Goal: Task Accomplishment & Management: Manage account settings

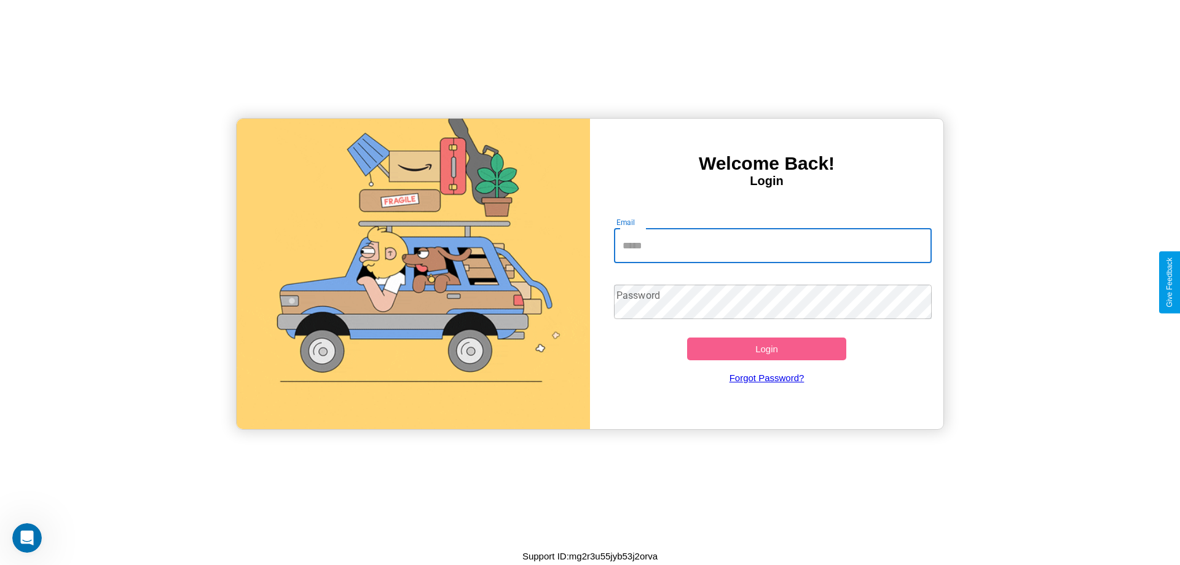
click at [772, 245] on input "Email" at bounding box center [773, 246] width 318 height 34
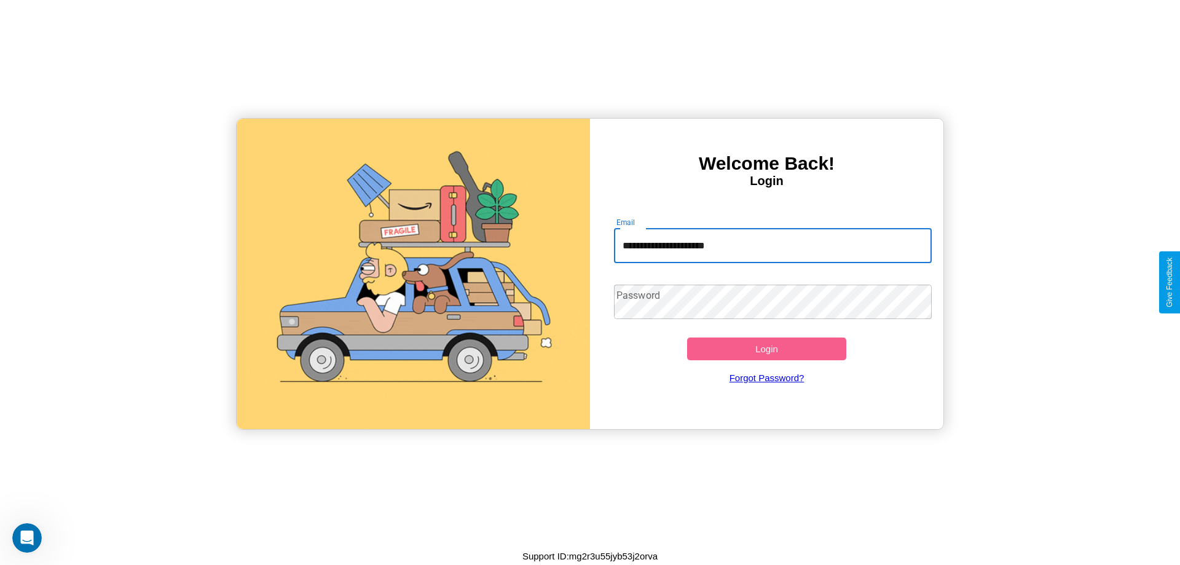
type input "**********"
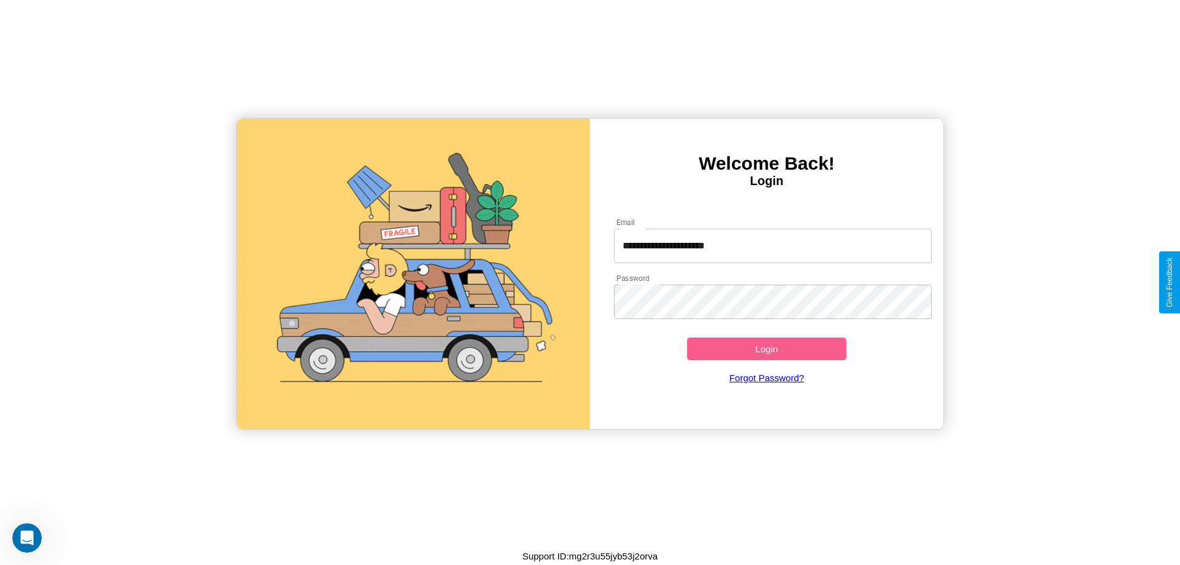
click at [766, 348] on button "Login" at bounding box center [766, 348] width 159 height 23
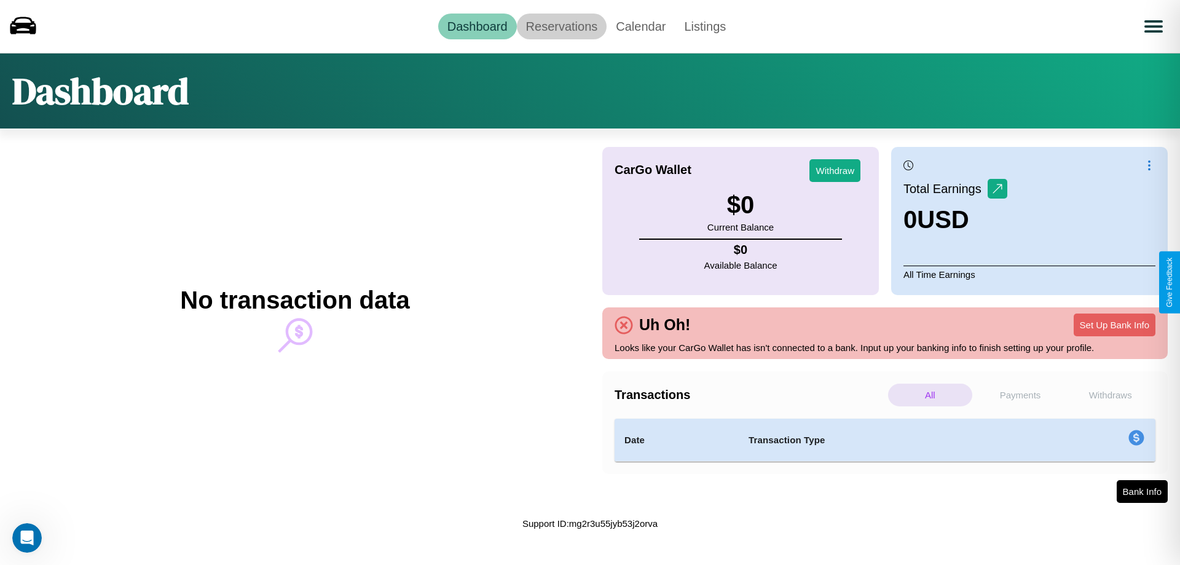
click at [561, 26] on link "Reservations" at bounding box center [562, 27] width 90 height 26
